Goal: Task Accomplishment & Management: Use online tool/utility

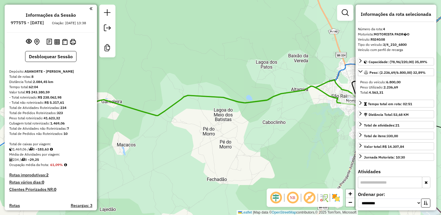
select select "**********"
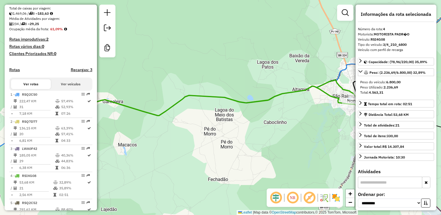
click at [179, 40] on div "Janela de atendimento Grade de atendimento Capacidade Transportadoras Veículos …" at bounding box center [220, 107] width 441 height 215
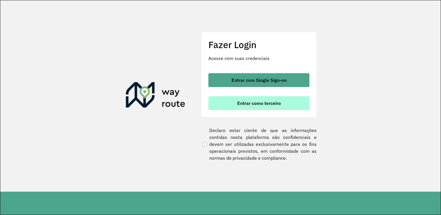
click at [260, 104] on span "Entrar como terceiro" at bounding box center [259, 103] width 44 height 5
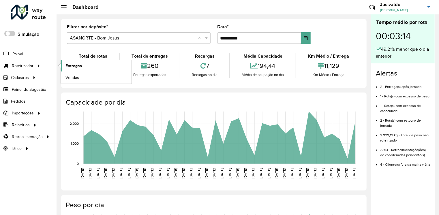
click at [76, 66] on span "Entregas" at bounding box center [73, 66] width 16 height 6
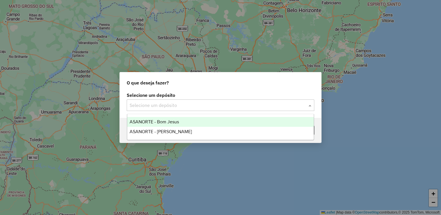
click at [310, 107] on span at bounding box center [310, 105] width 7 height 7
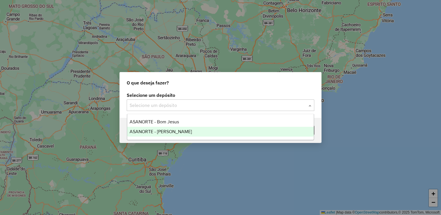
click at [198, 130] on div "ASANORTE - [PERSON_NAME]" at bounding box center [220, 132] width 187 height 10
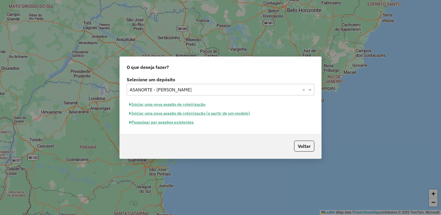
click at [168, 105] on button "Iniciar uma nova sessão de roteirização" at bounding box center [167, 104] width 81 height 9
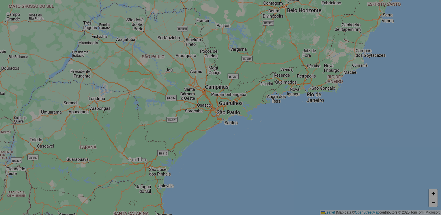
select select "*"
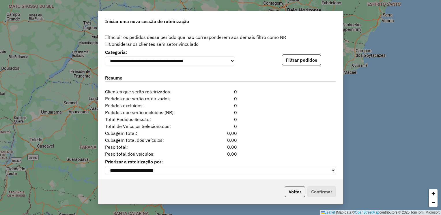
scroll to position [581, 0]
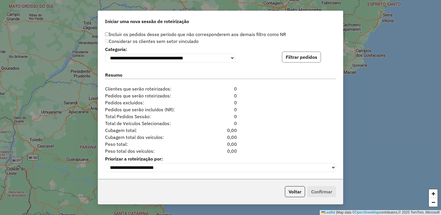
click at [302, 58] on button "Filtrar pedidos" at bounding box center [301, 57] width 39 height 11
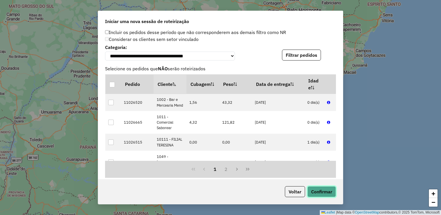
click at [318, 189] on button "Confirmar" at bounding box center [321, 191] width 29 height 11
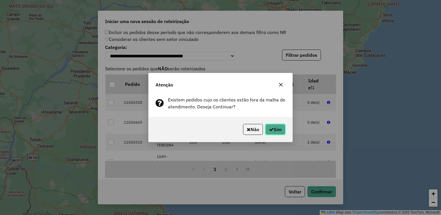
click at [275, 130] on button "Sim" at bounding box center [275, 129] width 20 height 11
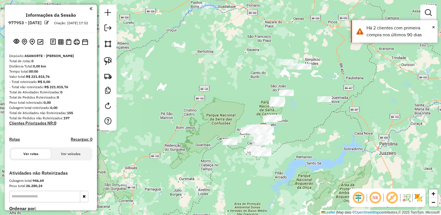
drag, startPoint x: 110, startPoint y: 60, endPoint x: 153, endPoint y: 55, distance: 44.1
click at [110, 60] on img at bounding box center [108, 61] width 8 height 8
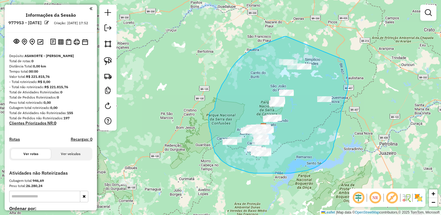
drag, startPoint x: 286, startPoint y: 36, endPoint x: 342, endPoint y: 55, distance: 58.6
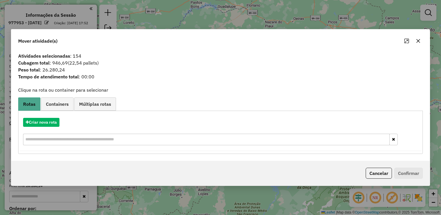
click at [420, 41] on button "button" at bounding box center [417, 40] width 9 height 9
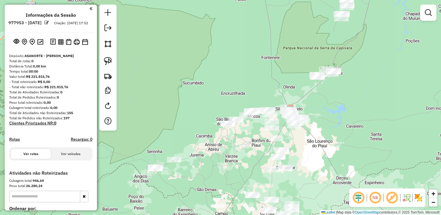
drag, startPoint x: 373, startPoint y: 93, endPoint x: 323, endPoint y: 137, distance: 66.8
click at [326, 136] on div "Janela de atendimento Grade de atendimento Capacidade Transportadoras Veículos …" at bounding box center [220, 107] width 441 height 215
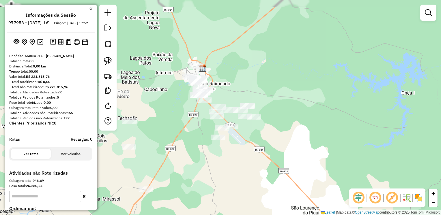
drag, startPoint x: 276, startPoint y: 111, endPoint x: 292, endPoint y: 155, distance: 46.6
click at [302, 164] on div "Janela de atendimento Grade de atendimento Capacidade Transportadoras Veículos …" at bounding box center [220, 107] width 441 height 215
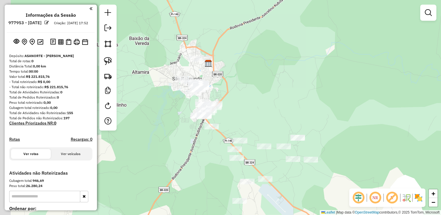
drag, startPoint x: 255, startPoint y: 118, endPoint x: 283, endPoint y: 117, distance: 28.3
click at [284, 117] on div "Janela de atendimento Grade de atendimento Capacidade Transportadoras Veículos …" at bounding box center [220, 107] width 441 height 215
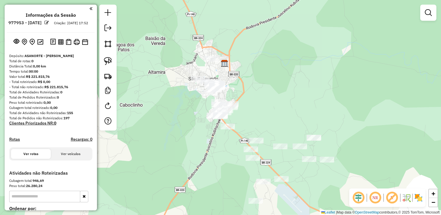
drag, startPoint x: 110, startPoint y: 58, endPoint x: 227, endPoint y: 68, distance: 117.2
click at [110, 58] on img at bounding box center [108, 61] width 8 height 8
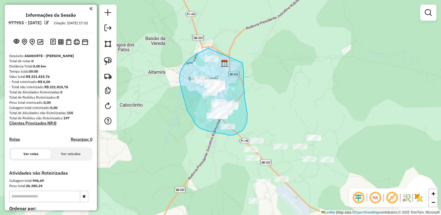
drag, startPoint x: 208, startPoint y: 48, endPoint x: 238, endPoint y: 46, distance: 30.1
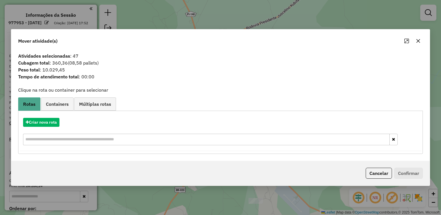
drag, startPoint x: 418, startPoint y: 41, endPoint x: 416, endPoint y: 44, distance: 3.5
click at [419, 41] on icon "button" at bounding box center [418, 41] width 5 height 5
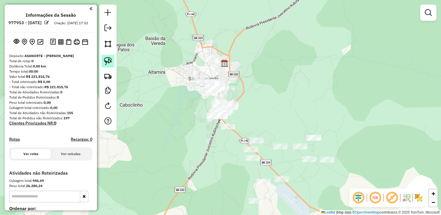
click at [108, 61] on img at bounding box center [108, 61] width 8 height 8
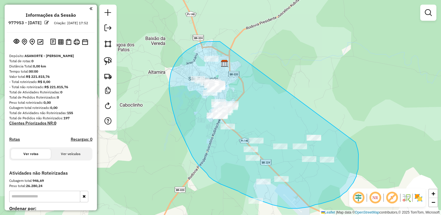
drag, startPoint x: 203, startPoint y: 42, endPoint x: 344, endPoint y: 121, distance: 161.8
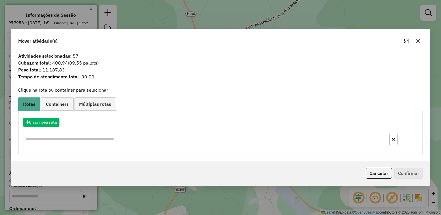
drag, startPoint x: 419, startPoint y: 42, endPoint x: 411, endPoint y: 42, distance: 7.5
click at [419, 42] on icon "button" at bounding box center [418, 41] width 5 height 5
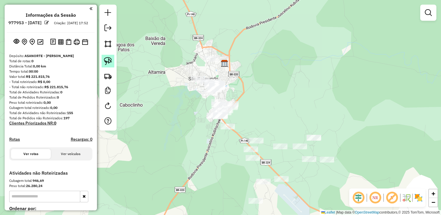
click at [112, 62] on img at bounding box center [108, 61] width 8 height 8
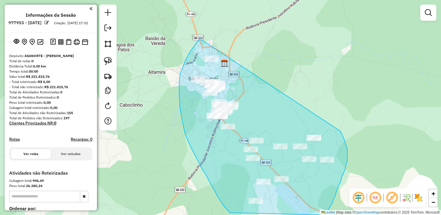
drag, startPoint x: 198, startPoint y: 40, endPoint x: 322, endPoint y: 94, distance: 134.9
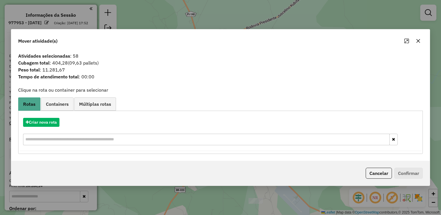
click at [416, 42] on icon "button" at bounding box center [418, 41] width 5 height 5
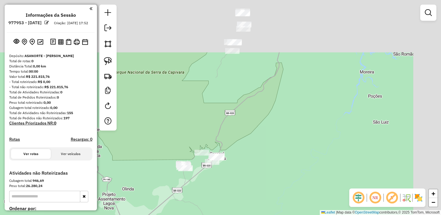
drag, startPoint x: 326, startPoint y: 100, endPoint x: 195, endPoint y: 188, distance: 158.3
click at [189, 199] on div "Janela de atendimento Grade de atendimento Capacidade Transportadoras Veículos …" at bounding box center [220, 107] width 441 height 215
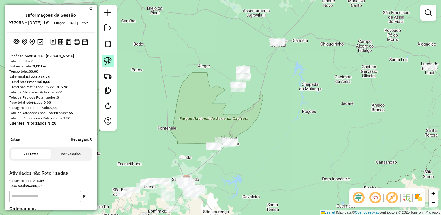
click at [111, 59] on img at bounding box center [108, 61] width 8 height 8
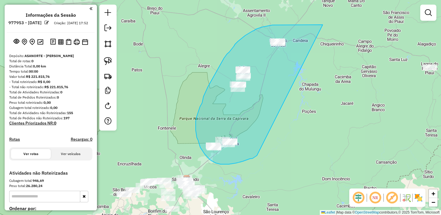
drag, startPoint x: 322, startPoint y: 25, endPoint x: 264, endPoint y: 146, distance: 134.4
click at [263, 148] on div "Janela de atendimento Grade de atendimento Capacidade Transportadoras Veículos …" at bounding box center [220, 107] width 441 height 215
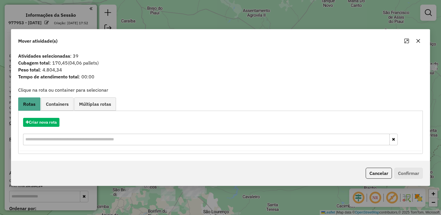
click at [417, 41] on icon "button" at bounding box center [418, 41] width 4 height 4
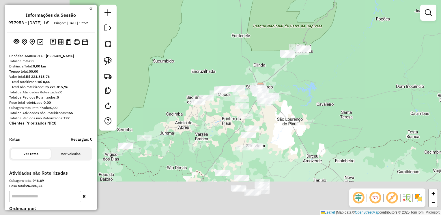
drag, startPoint x: 358, startPoint y: 122, endPoint x: 399, endPoint y: 61, distance: 73.9
click at [398, 61] on div "Janela de atendimento Grade de atendimento Capacidade Transportadoras Veículos …" at bounding box center [220, 107] width 441 height 215
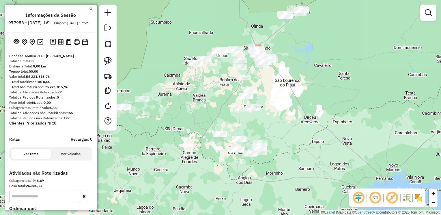
drag, startPoint x: 348, startPoint y: 124, endPoint x: 305, endPoint y: 100, distance: 50.2
click at [334, 98] on div "Janela de atendimento Grade de atendimento Capacidade Transportadoras Veículos …" at bounding box center [220, 107] width 441 height 215
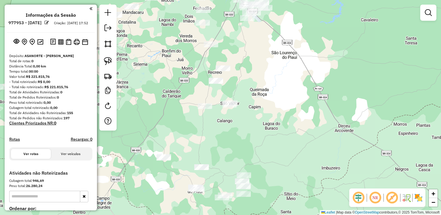
drag, startPoint x: 276, startPoint y: 113, endPoint x: 279, endPoint y: 112, distance: 3.4
click at [279, 112] on div "Janela de atendimento Grade de atendimento Capacidade Transportadoras Veículos …" at bounding box center [220, 107] width 441 height 215
drag, startPoint x: 107, startPoint y: 57, endPoint x: 124, endPoint y: 57, distance: 17.0
click at [107, 57] on img at bounding box center [108, 61] width 8 height 8
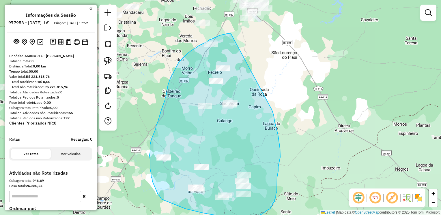
drag, startPoint x: 231, startPoint y: 34, endPoint x: 269, endPoint y: 99, distance: 75.9
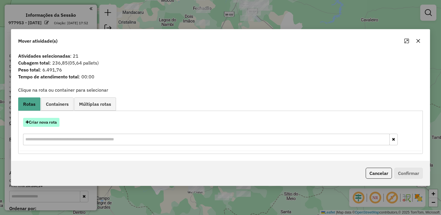
click at [43, 122] on button "Criar nova rota" at bounding box center [41, 122] width 36 height 9
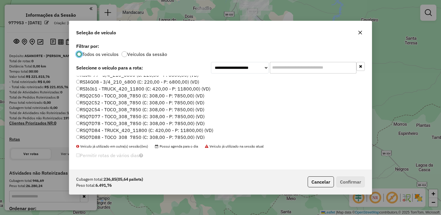
scroll to position [33, 0]
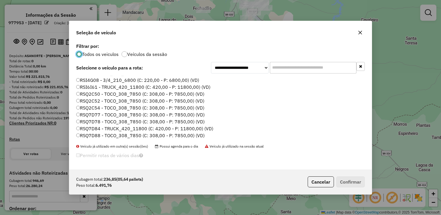
click at [91, 113] on label "RSQ7D77 - TOCO_308_7850 (C: 308,00 - P: 7850,00) (VD)" at bounding box center [140, 114] width 128 height 7
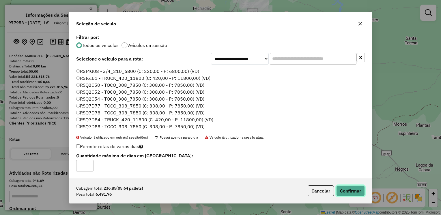
click at [349, 190] on button "Confirmar" at bounding box center [350, 190] width 29 height 11
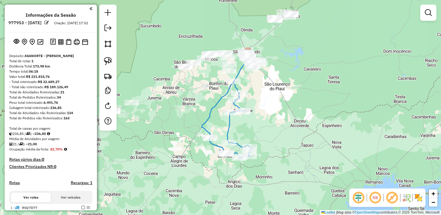
drag, startPoint x: 285, startPoint y: 87, endPoint x: 279, endPoint y: 115, distance: 28.8
click at [288, 115] on div "Janela de atendimento Grade de atendimento Capacidade Transportadoras Veículos …" at bounding box center [220, 107] width 441 height 215
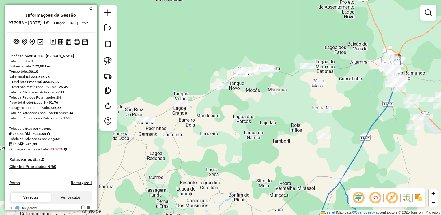
drag, startPoint x: 212, startPoint y: 84, endPoint x: 258, endPoint y: 164, distance: 92.6
click at [258, 164] on div "Janela de atendimento Grade de atendimento Capacidade Transportadoras Veículos …" at bounding box center [220, 107] width 441 height 215
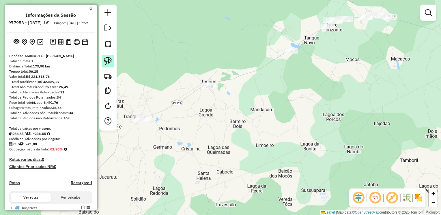
click at [108, 58] on img at bounding box center [108, 61] width 8 height 8
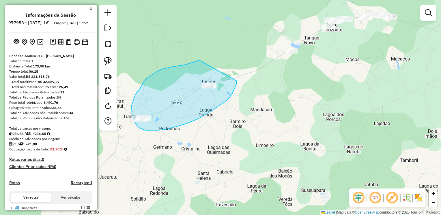
drag, startPoint x: 198, startPoint y: 60, endPoint x: 236, endPoint y: 79, distance: 42.4
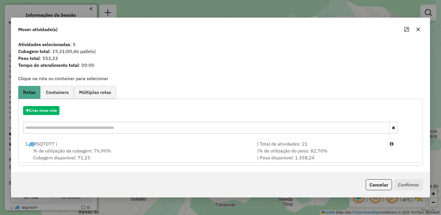
click at [416, 29] on icon "button" at bounding box center [418, 29] width 5 height 5
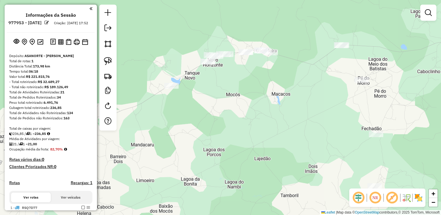
drag, startPoint x: 324, startPoint y: 76, endPoint x: 204, endPoint y: 103, distance: 123.2
click at [204, 110] on div "Janela de atendimento Grade de atendimento Capacidade Transportadoras Veículos …" at bounding box center [220, 107] width 441 height 215
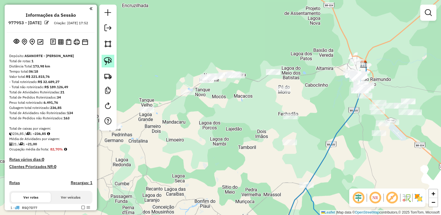
click at [109, 59] on img at bounding box center [108, 61] width 8 height 8
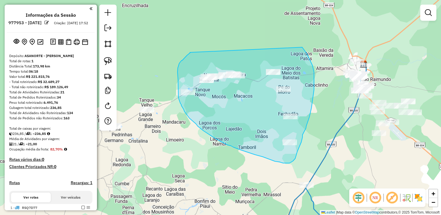
drag, startPoint x: 190, startPoint y: 53, endPoint x: 299, endPoint y: 44, distance: 109.4
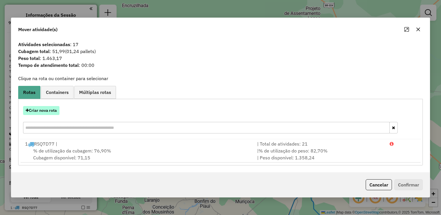
click at [46, 113] on button "Criar nova rota" at bounding box center [41, 110] width 36 height 9
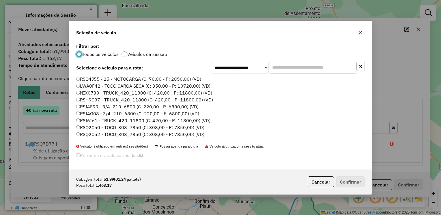
scroll to position [3, 2]
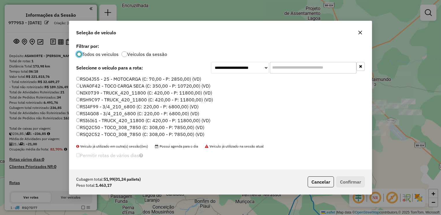
click at [83, 113] on label "RSI4G08 - 3/4_210_6800 (C: 220,00 - P: 6800,00) (VD)" at bounding box center [137, 113] width 123 height 7
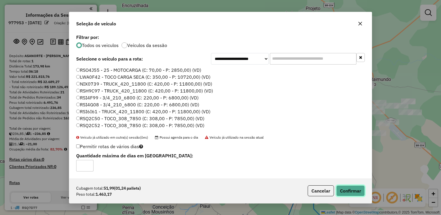
click at [351, 194] on button "Confirmar" at bounding box center [350, 190] width 29 height 11
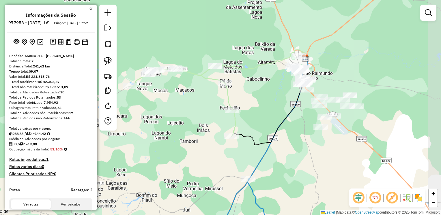
drag, startPoint x: 344, startPoint y: 150, endPoint x: 196, endPoint y: 72, distance: 167.5
click at [312, 142] on div "Janela de atendimento Grade de atendimento Capacidade Transportadoras Veículos …" at bounding box center [220, 107] width 441 height 215
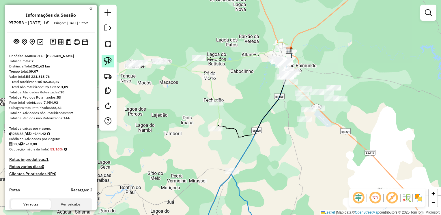
click at [106, 59] on img at bounding box center [108, 61] width 8 height 8
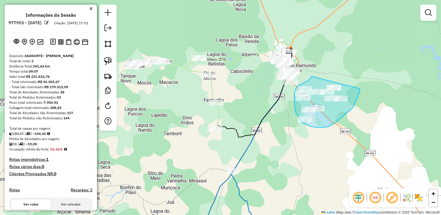
drag, startPoint x: 309, startPoint y: 80, endPoint x: 360, endPoint y: 89, distance: 51.9
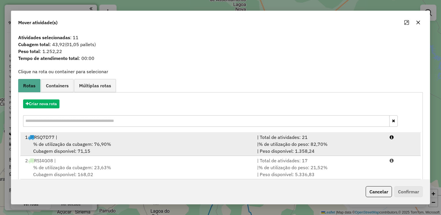
scroll to position [9, 0]
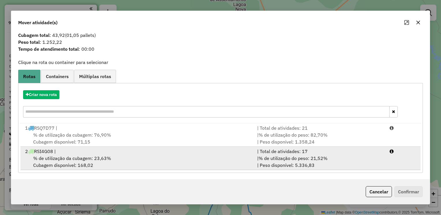
click at [95, 155] on span "% de utilização da cubagem: 23,63%" at bounding box center [72, 158] width 78 height 6
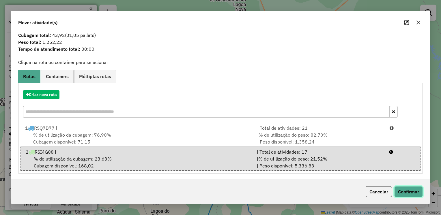
click at [413, 191] on button "Confirmar" at bounding box center [408, 191] width 29 height 11
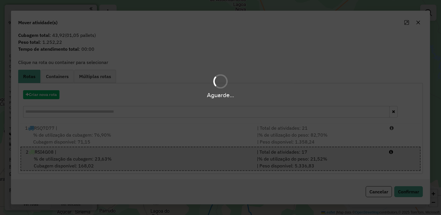
scroll to position [0, 0]
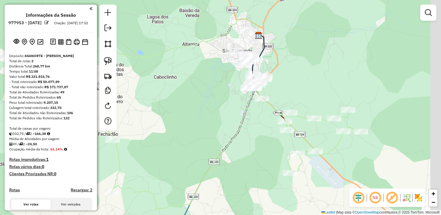
drag, startPoint x: 267, startPoint y: 74, endPoint x: 211, endPoint y: 101, distance: 61.6
click at [210, 104] on div "Janela de atendimento Grade de atendimento Capacidade Transportadoras Veículos …" at bounding box center [220, 107] width 441 height 215
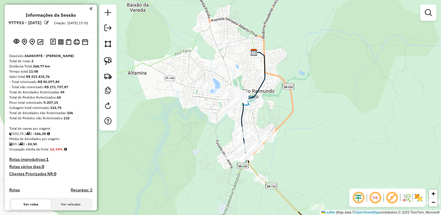
drag, startPoint x: 286, startPoint y: 85, endPoint x: 285, endPoint y: 113, distance: 28.0
click at [310, 130] on div "Janela de atendimento Grade de atendimento Capacidade Transportadoras Veículos …" at bounding box center [220, 107] width 441 height 215
click at [107, 60] on img at bounding box center [108, 61] width 8 height 8
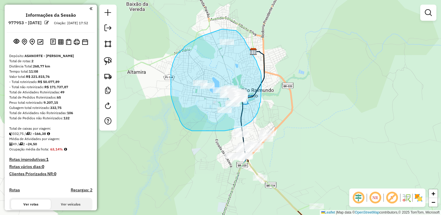
drag, startPoint x: 224, startPoint y: 29, endPoint x: 235, endPoint y: 30, distance: 11.0
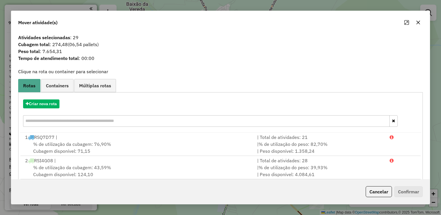
click at [419, 23] on icon "button" at bounding box center [418, 22] width 5 height 5
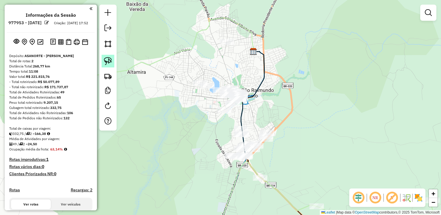
click at [105, 61] on img at bounding box center [108, 61] width 8 height 8
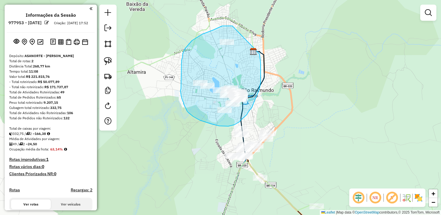
drag, startPoint x: 231, startPoint y: 26, endPoint x: 239, endPoint y: 19, distance: 10.5
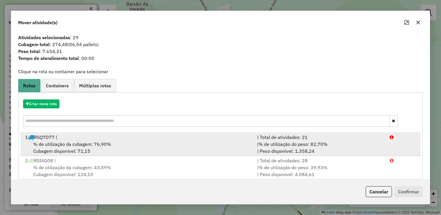
scroll to position [9, 0]
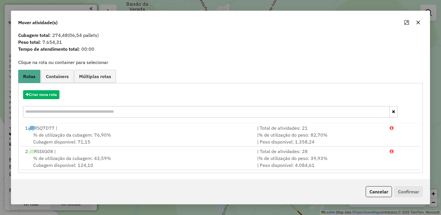
click at [417, 23] on icon "button" at bounding box center [418, 22] width 5 height 5
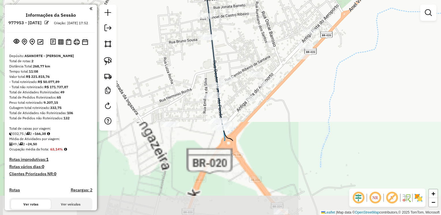
drag, startPoint x: 277, startPoint y: 130, endPoint x: 376, endPoint y: 81, distance: 110.3
click at [389, 80] on div "Janela de atendimento Grade de atendimento Capacidade Transportadoras Veículos …" at bounding box center [220, 107] width 441 height 215
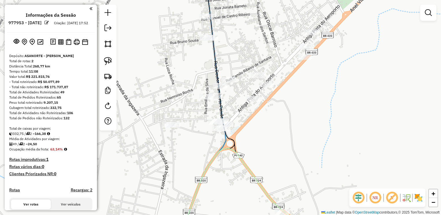
drag, startPoint x: 111, startPoint y: 61, endPoint x: 115, endPoint y: 61, distance: 3.8
click at [111, 61] on img at bounding box center [108, 61] width 8 height 8
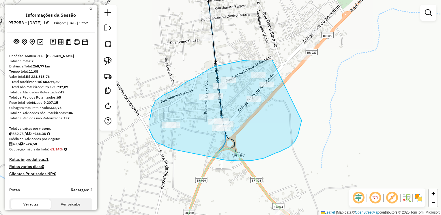
drag, startPoint x: 245, startPoint y: 61, endPoint x: 301, endPoint y: 120, distance: 82.2
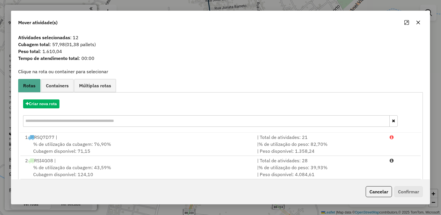
click at [420, 23] on icon "button" at bounding box center [418, 22] width 5 height 5
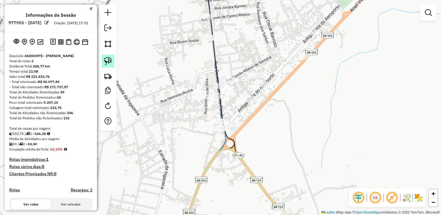
click at [109, 58] on img at bounding box center [108, 61] width 8 height 8
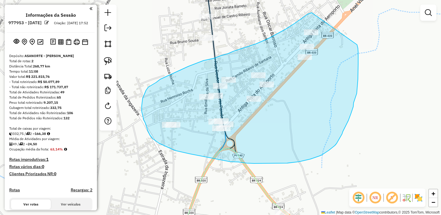
drag, startPoint x: 312, startPoint y: 13, endPoint x: 357, endPoint y: 43, distance: 54.4
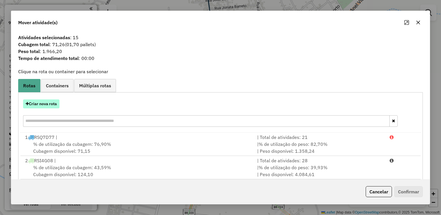
click at [43, 106] on button "Criar nova rota" at bounding box center [41, 104] width 36 height 9
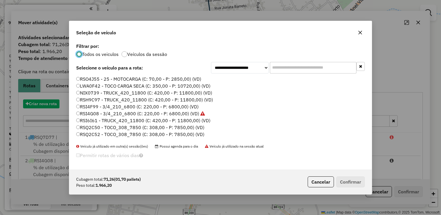
scroll to position [3, 2]
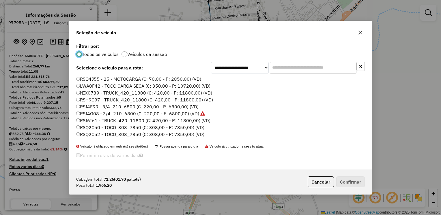
click at [93, 79] on label "RSO4J55 - 25 - MOTOCARGA (C: 70,00 - P: 2850,00) (VD)" at bounding box center [138, 79] width 125 height 7
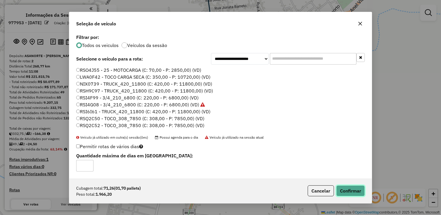
click at [349, 186] on button "Confirmar" at bounding box center [350, 190] width 29 height 11
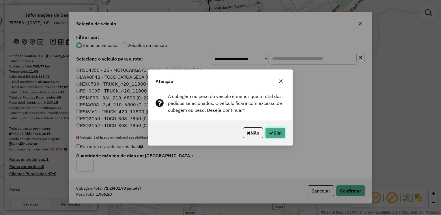
click at [277, 131] on button "Sim" at bounding box center [275, 133] width 20 height 11
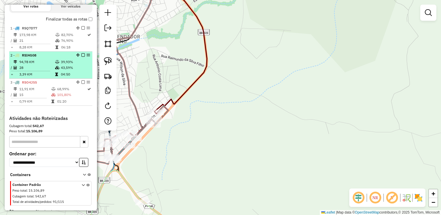
scroll to position [161, 0]
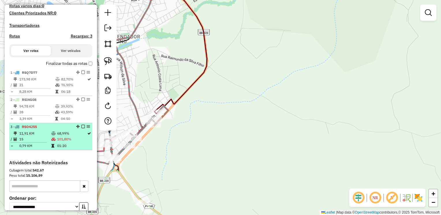
click at [42, 136] on td "11,91 KM" at bounding box center [35, 134] width 32 height 6
select select "**********"
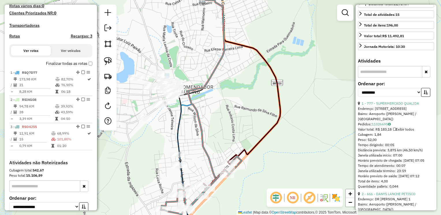
scroll to position [115, 0]
click at [423, 92] on icon "button" at bounding box center [425, 93] width 4 height 4
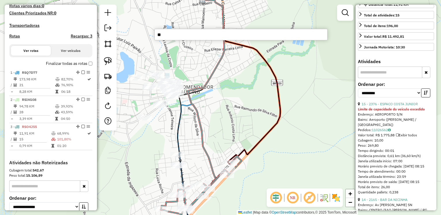
type input "*"
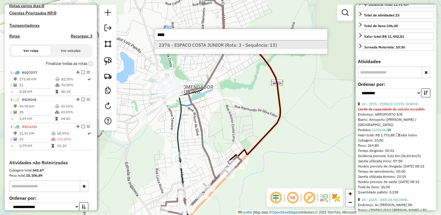
type input "****"
click at [209, 44] on li "2376 - ESPACO COSTA JUNIOR (Rota: 3 - Sequência: 15)" at bounding box center [241, 45] width 173 height 9
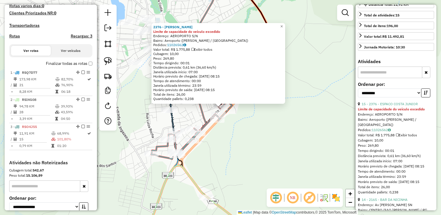
scroll to position [219, 0]
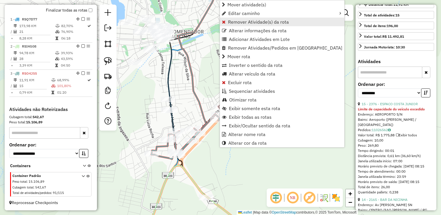
click at [235, 24] on span "Remover Atividade(s) da rota" at bounding box center [258, 22] width 61 height 5
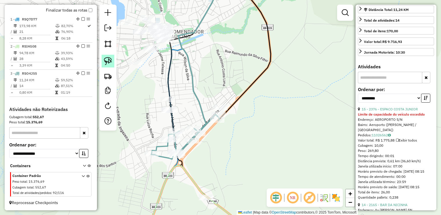
click at [108, 59] on img at bounding box center [108, 61] width 8 height 8
drag, startPoint x: 159, startPoint y: 93, endPoint x: 192, endPoint y: 99, distance: 33.3
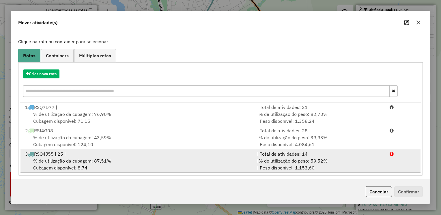
scroll to position [33, 0]
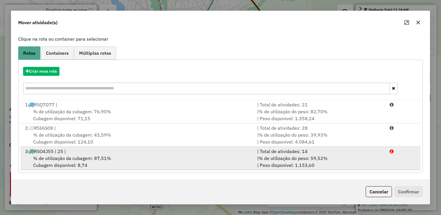
click at [108, 158] on span "% de utilização da cubagem: 87,51%" at bounding box center [72, 158] width 78 height 6
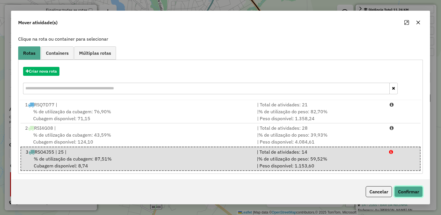
click at [411, 190] on button "Confirmar" at bounding box center [408, 191] width 29 height 11
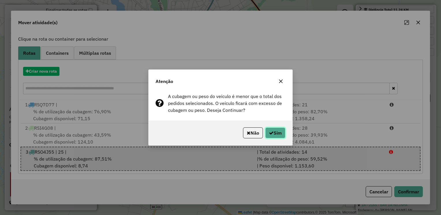
click at [280, 133] on button "Sim" at bounding box center [275, 133] width 20 height 11
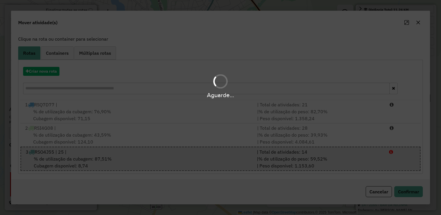
scroll to position [0, 0]
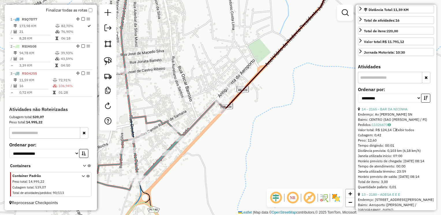
drag, startPoint x: 224, startPoint y: 127, endPoint x: 227, endPoint y: 132, distance: 5.3
click at [229, 137] on div "Janela de atendimento Grade de atendimento Capacidade Transportadoras Veículos …" at bounding box center [220, 107] width 441 height 215
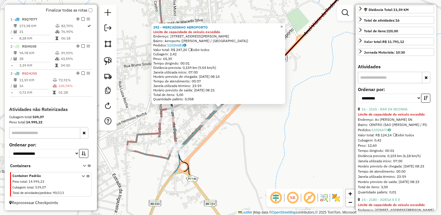
click at [283, 26] on span "×" at bounding box center [281, 26] width 3 height 5
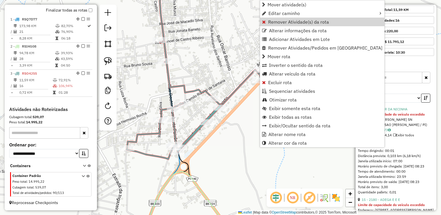
click at [286, 21] on span "Remover Atividade(s) da rota" at bounding box center [298, 22] width 61 height 5
click at [285, 21] on span "Remover Atividade(s) da rota" at bounding box center [297, 22] width 61 height 5
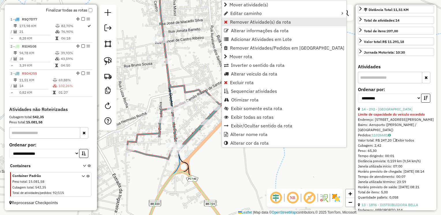
click at [246, 21] on span "Remover Atividade(s) da rota" at bounding box center [260, 22] width 61 height 5
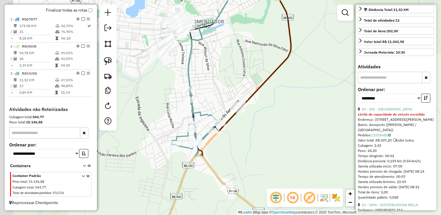
drag, startPoint x: 201, startPoint y: 67, endPoint x: 233, endPoint y: 93, distance: 41.2
click at [233, 93] on div "Janela de atendimento Grade de atendimento Capacidade Transportadoras Veículos …" at bounding box center [220, 107] width 441 height 215
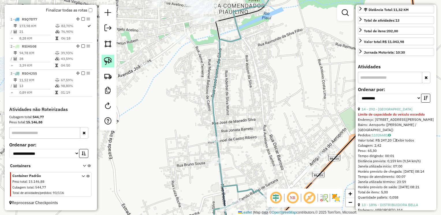
click at [103, 59] on link at bounding box center [108, 61] width 13 height 13
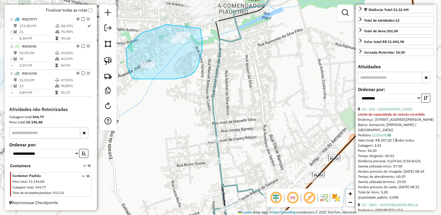
drag, startPoint x: 148, startPoint y: 31, endPoint x: 200, endPoint y: 29, distance: 52.0
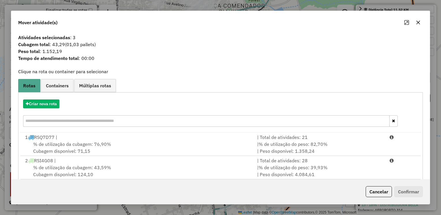
click at [417, 23] on icon "button" at bounding box center [418, 22] width 5 height 5
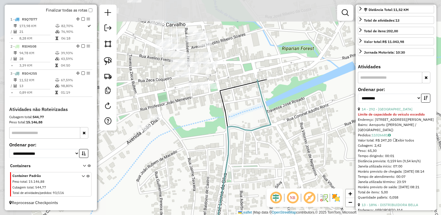
drag, startPoint x: 239, startPoint y: 47, endPoint x: 260, endPoint y: 130, distance: 85.4
click at [268, 133] on div "Janela de atendimento Grade de atendimento Capacidade Transportadoras Veículos …" at bounding box center [220, 107] width 441 height 215
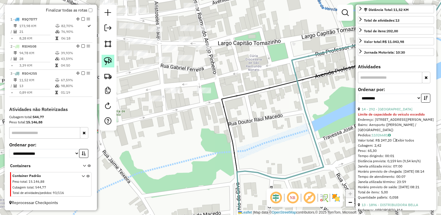
click at [106, 59] on img at bounding box center [108, 61] width 8 height 8
drag, startPoint x: 201, startPoint y: 81, endPoint x: 218, endPoint y: 91, distance: 19.4
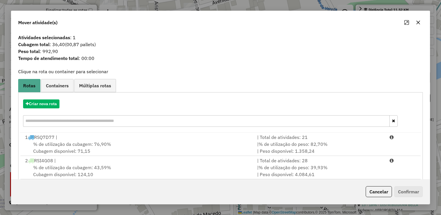
click at [419, 21] on icon "button" at bounding box center [418, 23] width 4 height 4
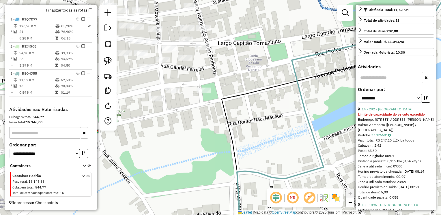
drag, startPoint x: 111, startPoint y: 61, endPoint x: 121, endPoint y: 59, distance: 10.2
click at [111, 60] on img at bounding box center [108, 61] width 8 height 8
drag, startPoint x: 170, startPoint y: 83, endPoint x: 180, endPoint y: 89, distance: 12.1
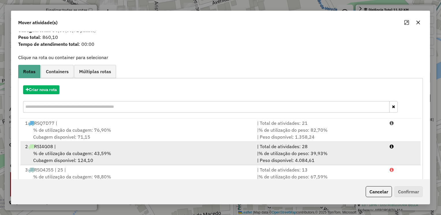
scroll to position [33, 0]
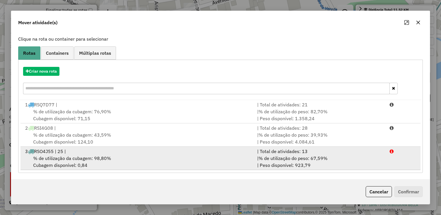
click at [79, 154] on li "3 RSO4J55 | 25 | | Total de atividades: 13 % de utilização da cubagem: 98,80% C…" at bounding box center [220, 158] width 400 height 23
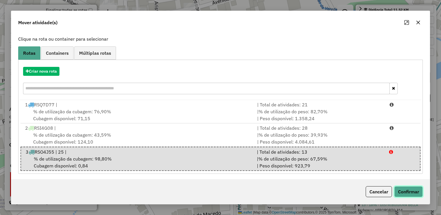
click at [400, 191] on button "Confirmar" at bounding box center [408, 191] width 29 height 11
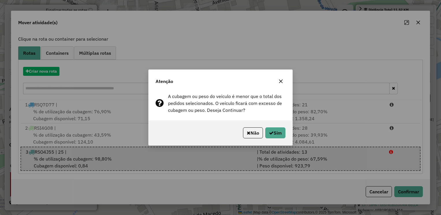
click at [414, 193] on div "Atenção A cubagem ou peso do veículo é menor que o total dos pedidos selecionad…" at bounding box center [220, 107] width 441 height 215
click at [268, 130] on button "Sim" at bounding box center [275, 133] width 20 height 11
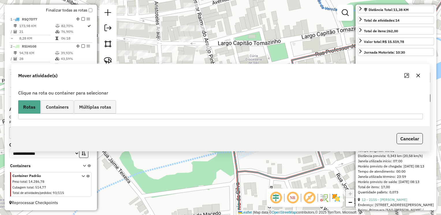
scroll to position [0, 0]
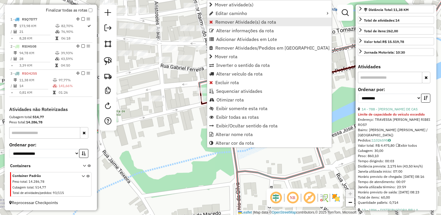
click at [226, 22] on span "Remover Atividade(s) da rota" at bounding box center [245, 22] width 61 height 5
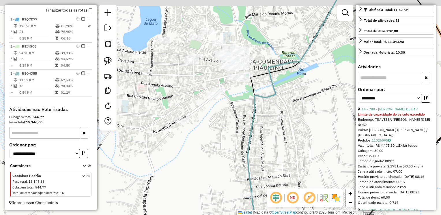
drag, startPoint x: 256, startPoint y: 85, endPoint x: 293, endPoint y: 91, distance: 37.0
click at [294, 93] on div "Janela de atendimento Grade de atendimento Capacidade Transportadoras Veículos …" at bounding box center [220, 107] width 441 height 215
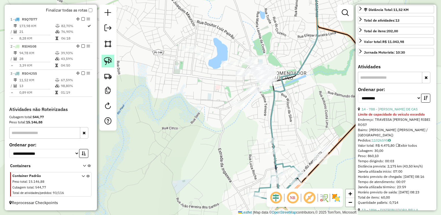
drag, startPoint x: 107, startPoint y: 61, endPoint x: 113, endPoint y: 60, distance: 6.3
click at [108, 61] on img at bounding box center [108, 61] width 8 height 8
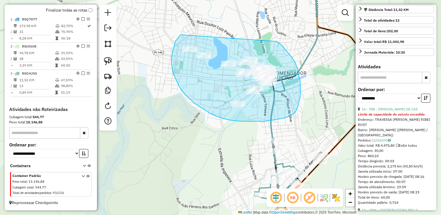
drag, startPoint x: 181, startPoint y: 35, endPoint x: 277, endPoint y: 42, distance: 96.0
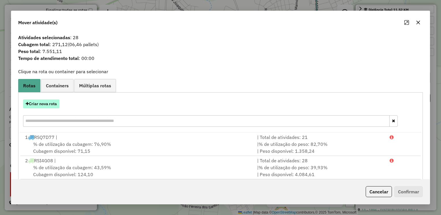
click at [42, 102] on button "Criar nova rota" at bounding box center [41, 104] width 36 height 9
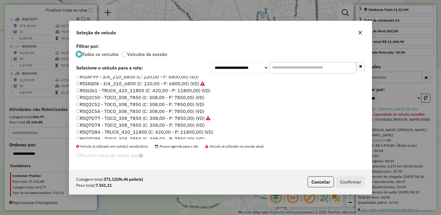
scroll to position [33, 0]
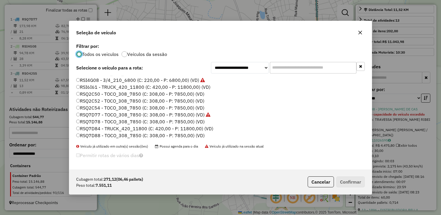
click at [81, 130] on label "RSQ7D84 - TRUCK_420_11800 (C: 420,00 - P: 11800,00) (VD)" at bounding box center [144, 128] width 137 height 7
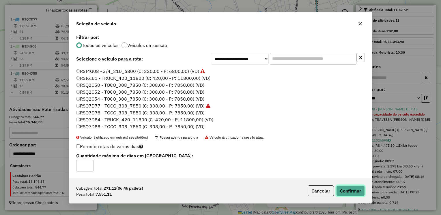
click at [357, 193] on button "Confirmar" at bounding box center [350, 190] width 29 height 11
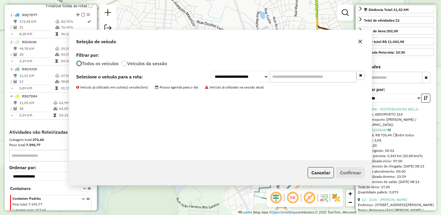
scroll to position [246, 0]
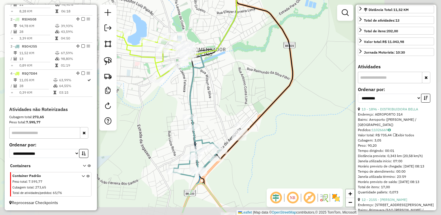
drag, startPoint x: 308, startPoint y: 123, endPoint x: 227, endPoint y: 100, distance: 84.5
click at [227, 100] on div "Janela de atendimento Grade de atendimento Capacidade Transportadoras Veículos …" at bounding box center [220, 107] width 441 height 215
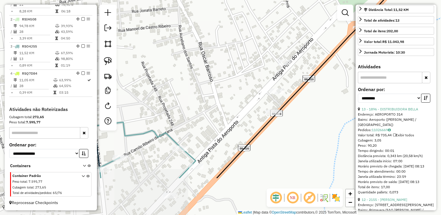
drag, startPoint x: 265, startPoint y: 149, endPoint x: 282, endPoint y: 75, distance: 76.7
click at [350, 102] on div "Janela de atendimento Grade de atendimento Capacidade Transportadoras Veículos …" at bounding box center [220, 107] width 441 height 215
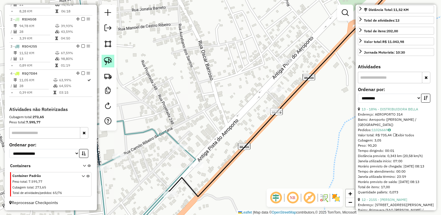
click at [113, 62] on link at bounding box center [108, 61] width 13 height 13
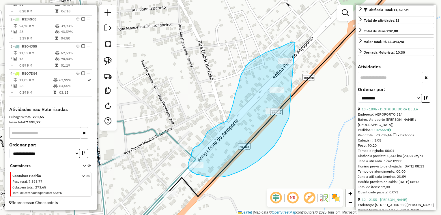
drag, startPoint x: 295, startPoint y: 42, endPoint x: 300, endPoint y: 65, distance: 23.7
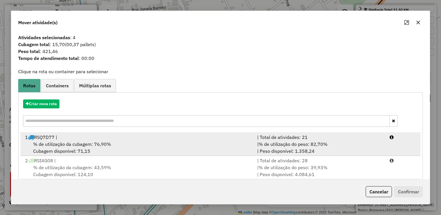
scroll to position [56, 0]
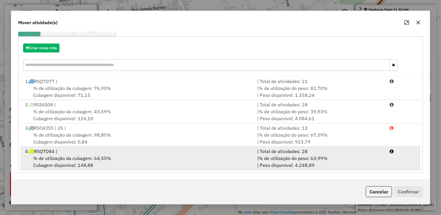
click at [93, 158] on span "% de utilização da cubagem: 64,55%" at bounding box center [72, 158] width 78 height 6
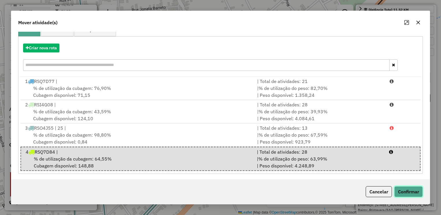
click at [408, 192] on button "Confirmar" at bounding box center [408, 191] width 29 height 11
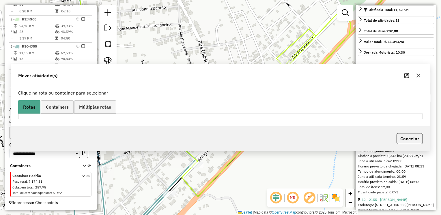
scroll to position [0, 0]
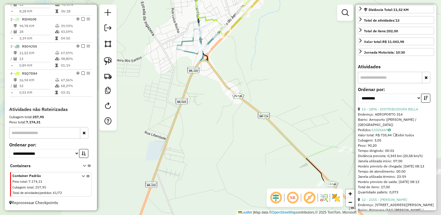
drag, startPoint x: 328, startPoint y: 116, endPoint x: 260, endPoint y: 66, distance: 84.4
click at [260, 66] on div "Janela de atendimento Grade de atendimento Capacidade Transportadoras Veículos …" at bounding box center [220, 107] width 441 height 215
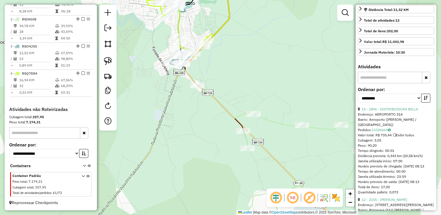
drag, startPoint x: 312, startPoint y: 90, endPoint x: 255, endPoint y: 91, distance: 57.1
click at [263, 97] on div "Janela de atendimento Grade de atendimento Capacidade Transportadoras Veículos …" at bounding box center [220, 107] width 441 height 215
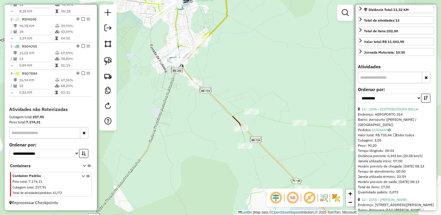
drag, startPoint x: 107, startPoint y: 59, endPoint x: 119, endPoint y: 60, distance: 11.3
click at [107, 60] on img at bounding box center [108, 61] width 8 height 8
drag, startPoint x: 194, startPoint y: 73, endPoint x: 210, endPoint y: 82, distance: 18.6
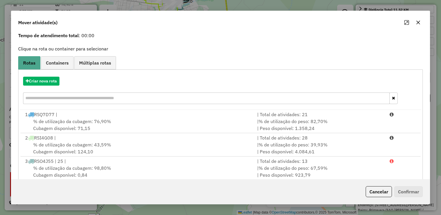
scroll to position [56, 0]
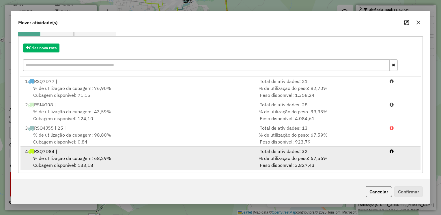
click at [111, 160] on div "% de utilização da cubagem: 68,29% Cubagem disponível: 133,18" at bounding box center [138, 162] width 232 height 14
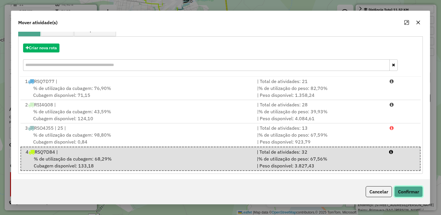
click at [412, 194] on button "Confirmar" at bounding box center [408, 191] width 29 height 11
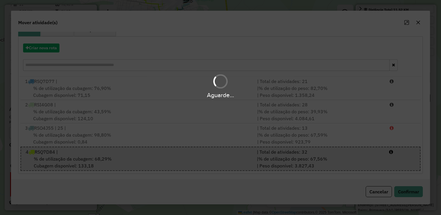
scroll to position [0, 0]
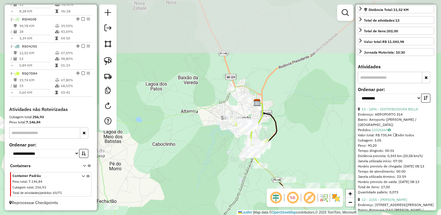
drag, startPoint x: 272, startPoint y: 42, endPoint x: 300, endPoint y: 132, distance: 93.9
click at [306, 134] on div "Janela de atendimento Grade de atendimento Capacidade Transportadoras Veículos …" at bounding box center [220, 107] width 441 height 215
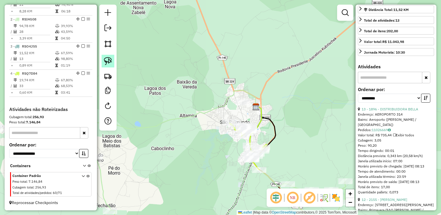
click at [108, 63] on img at bounding box center [108, 61] width 8 height 8
drag, startPoint x: 246, startPoint y: 91, endPoint x: 254, endPoint y: 106, distance: 17.0
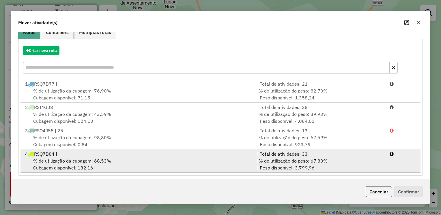
scroll to position [56, 0]
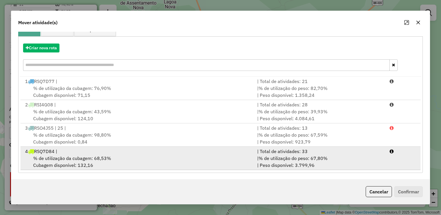
click at [132, 154] on div "4 RSQ7D84 |" at bounding box center [138, 151] width 232 height 7
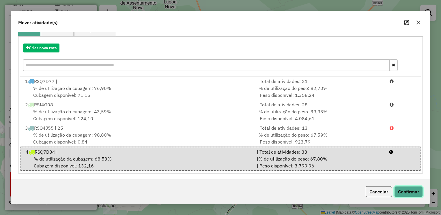
click at [408, 191] on button "Confirmar" at bounding box center [408, 191] width 29 height 11
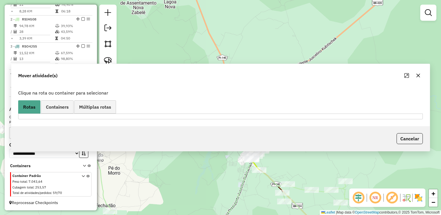
scroll to position [0, 0]
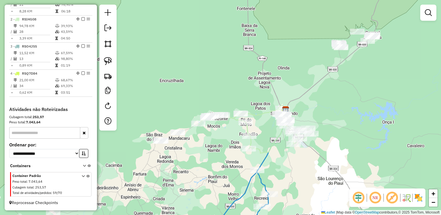
drag, startPoint x: 397, startPoint y: 68, endPoint x: 322, endPoint y: 104, distance: 82.5
click at [322, 104] on div "Janela de atendimento Grade de atendimento Capacidade Transportadoras Veículos …" at bounding box center [220, 107] width 441 height 215
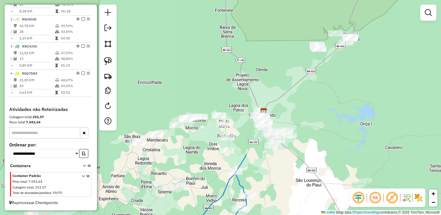
drag, startPoint x: 203, startPoint y: 170, endPoint x: 181, endPoint y: 171, distance: 22.0
click at [181, 171] on div "Janela de atendimento Grade de atendimento Capacidade Transportadoras Veículos …" at bounding box center [220, 107] width 441 height 215
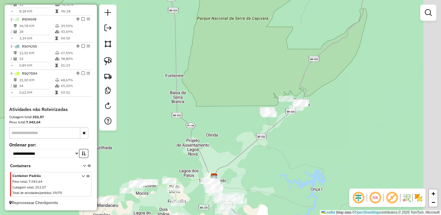
drag, startPoint x: 340, startPoint y: 156, endPoint x: 311, endPoint y: 185, distance: 41.0
click at [316, 188] on div "Janela de atendimento Grade de atendimento Capacidade Transportadoras Veículos …" at bounding box center [220, 107] width 441 height 215
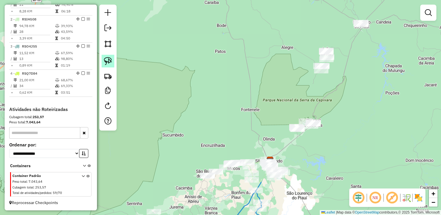
click at [107, 60] on img at bounding box center [108, 61] width 8 height 8
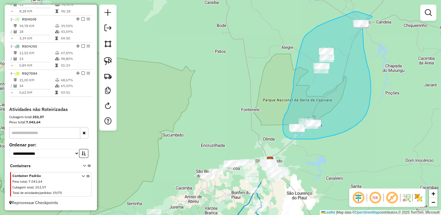
drag, startPoint x: 358, startPoint y: 12, endPoint x: 372, endPoint y: 16, distance: 15.1
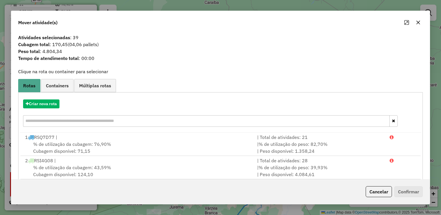
click at [417, 21] on icon "button" at bounding box center [418, 22] width 5 height 5
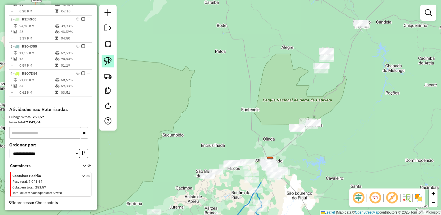
click at [109, 61] on img at bounding box center [108, 61] width 8 height 8
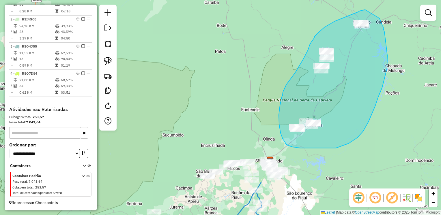
drag, startPoint x: 365, startPoint y: 10, endPoint x: 379, endPoint y: 18, distance: 16.4
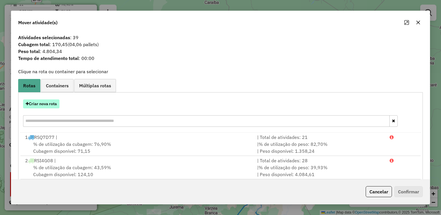
click at [47, 103] on button "Criar nova rota" at bounding box center [41, 104] width 36 height 9
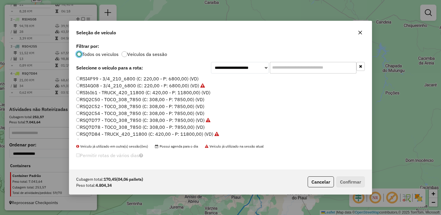
scroll to position [29, 0]
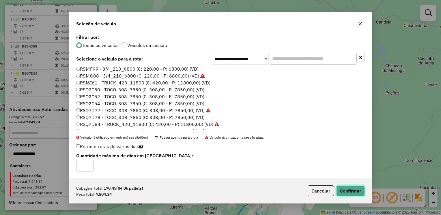
click at [351, 190] on button "Confirmar" at bounding box center [350, 190] width 29 height 11
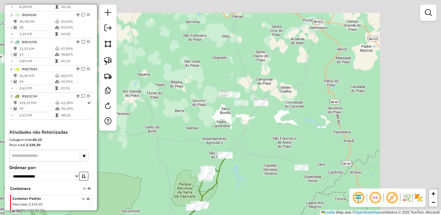
drag, startPoint x: 396, startPoint y: 85, endPoint x: 166, endPoint y: 100, distance: 230.1
click at [255, 167] on div "Janela de atendimento Grade de atendimento Capacidade Transportadoras Veículos …" at bounding box center [220, 107] width 441 height 215
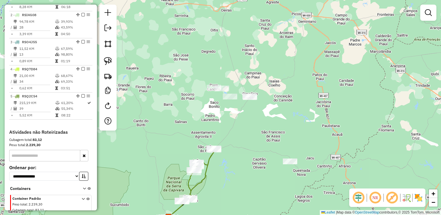
drag, startPoint x: 108, startPoint y: 61, endPoint x: 141, endPoint y: 54, distance: 33.4
click at [108, 61] on img at bounding box center [108, 61] width 8 height 8
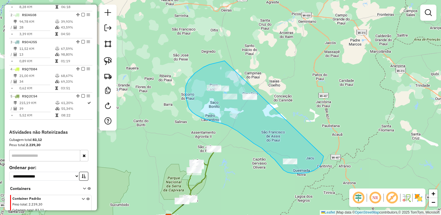
drag, startPoint x: 224, startPoint y: 61, endPoint x: 306, endPoint y: 100, distance: 90.8
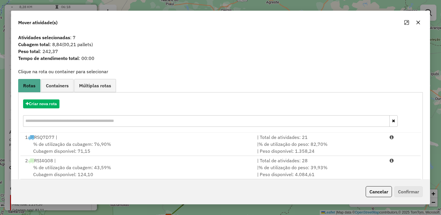
click at [419, 24] on icon "button" at bounding box center [418, 22] width 5 height 5
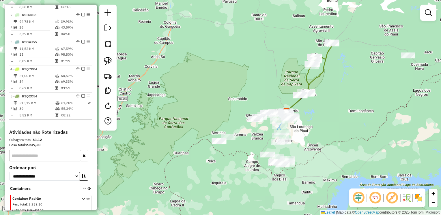
drag, startPoint x: 260, startPoint y: 197, endPoint x: 378, endPoint y: 91, distance: 158.7
click at [378, 91] on div "Janela de atendimento Grade de atendimento Capacidade Transportadoras Veículos …" at bounding box center [220, 107] width 441 height 215
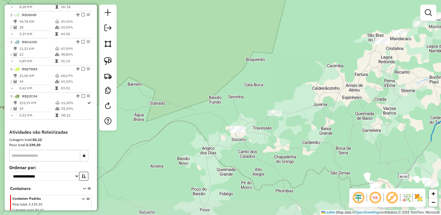
drag, startPoint x: 209, startPoint y: 126, endPoint x: 288, endPoint y: 31, distance: 123.2
click at [288, 31] on div "Janela de atendimento Grade de atendimento Capacidade Transportadoras Veículos …" at bounding box center [220, 107] width 441 height 215
drag, startPoint x: 108, startPoint y: 59, endPoint x: 328, endPoint y: 34, distance: 220.7
click at [109, 59] on img at bounding box center [108, 61] width 8 height 8
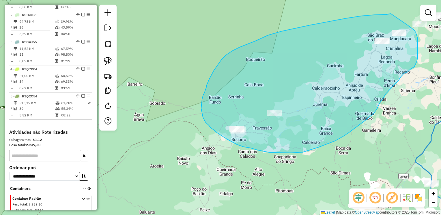
drag, startPoint x: 391, startPoint y: 14, endPoint x: 407, endPoint y: 25, distance: 19.9
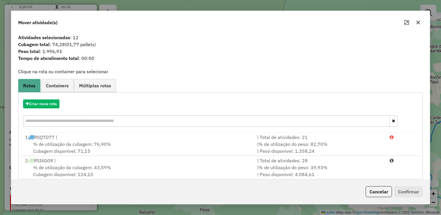
click at [420, 24] on icon "button" at bounding box center [418, 22] width 5 height 5
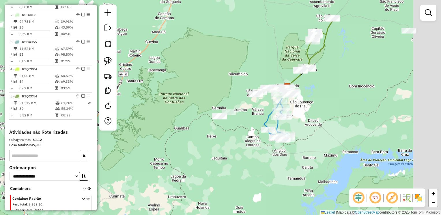
drag, startPoint x: 379, startPoint y: 119, endPoint x: 255, endPoint y: 128, distance: 124.6
click at [253, 136] on div "Janela de atendimento Grade de atendimento Capacidade Transportadoras Veículos …" at bounding box center [220, 107] width 441 height 215
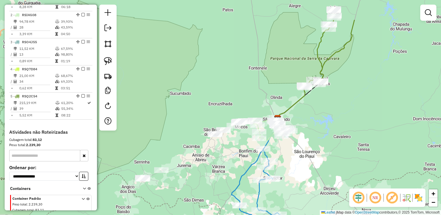
drag, startPoint x: 327, startPoint y: 105, endPoint x: 391, endPoint y: 136, distance: 71.4
click at [391, 136] on div "Janela de atendimento Grade de atendimento Capacidade Transportadoras Veículos …" at bounding box center [220, 107] width 441 height 215
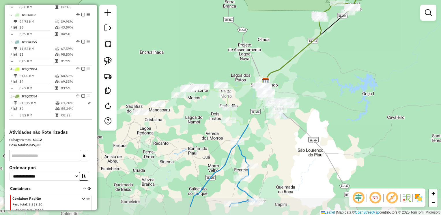
drag, startPoint x: 355, startPoint y: 126, endPoint x: 441, endPoint y: 95, distance: 90.7
click at [441, 95] on html "Aguarde... Pop-up bloqueado! Seu navegador bloqueou automáticamente a abertura …" at bounding box center [220, 107] width 441 height 215
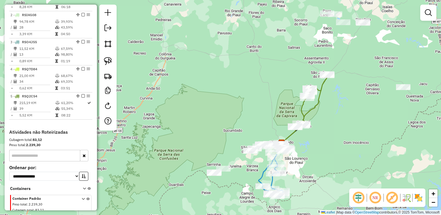
drag, startPoint x: 441, startPoint y: 85, endPoint x: 325, endPoint y: 123, distance: 121.1
click at [325, 123] on div "Janela de atendimento Grade de atendimento Capacidade Transportadoras Veículos …" at bounding box center [220, 107] width 441 height 215
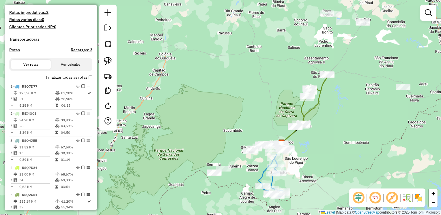
scroll to position [188, 0]
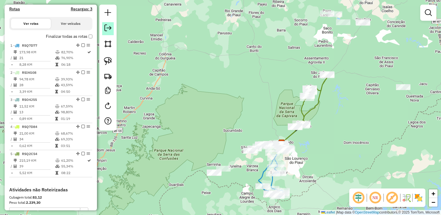
click at [104, 32] on link at bounding box center [108, 28] width 12 height 13
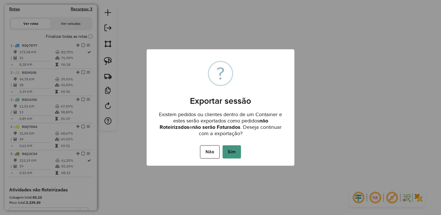
click at [233, 151] on button "Sim" at bounding box center [231, 151] width 18 height 13
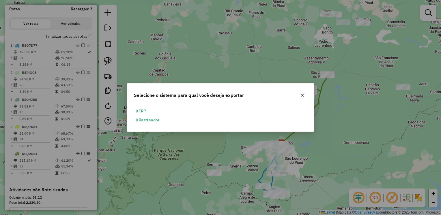
click at [142, 111] on button "ERP" at bounding box center [141, 111] width 15 height 9
select select "**"
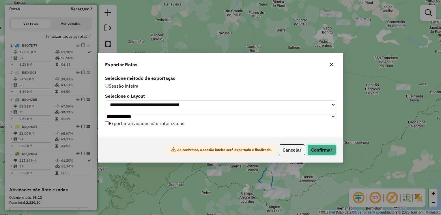
click at [324, 152] on button "Confirmar" at bounding box center [321, 150] width 29 height 11
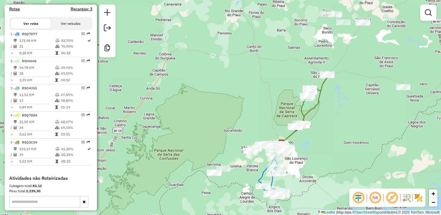
scroll to position [0, 0]
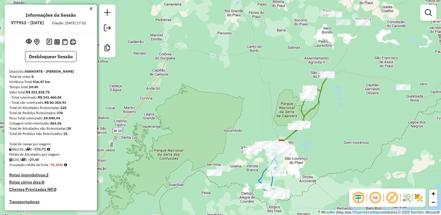
click at [155, 17] on div "Janela de atendimento Grade de atendimento Capacidade Transportadoras Veículos …" at bounding box center [220, 107] width 441 height 215
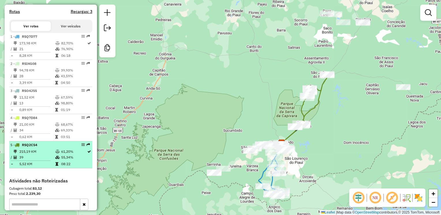
scroll to position [202, 0]
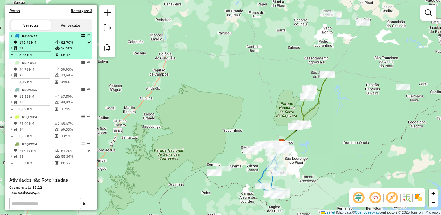
click at [40, 51] on td "21" at bounding box center [37, 48] width 36 height 6
select select "**********"
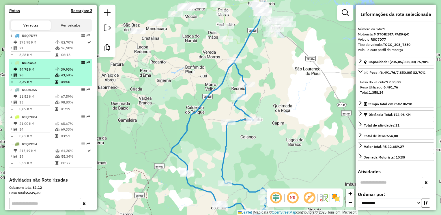
click at [41, 72] on td "94,78 KM" at bounding box center [37, 70] width 36 height 6
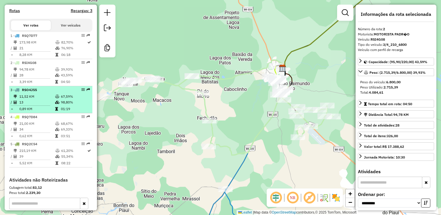
click at [45, 100] on td "11,52 KM" at bounding box center [37, 97] width 36 height 6
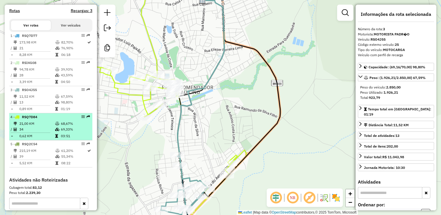
click at [49, 127] on td "21,00 KM" at bounding box center [37, 124] width 36 height 6
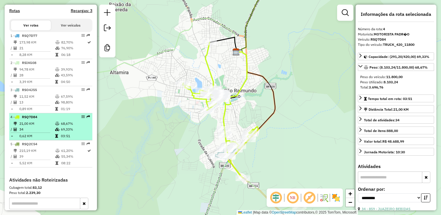
click at [41, 127] on td "21,00 KM" at bounding box center [37, 124] width 36 height 6
